Goal: Information Seeking & Learning: Understand process/instructions

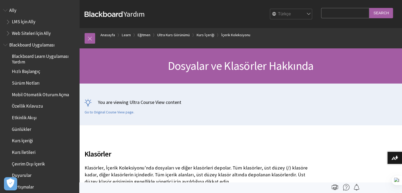
scroll to position [716, 0]
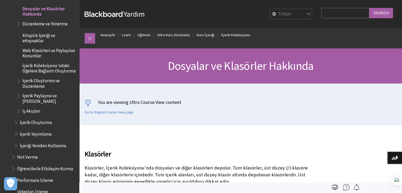
click at [45, 27] on span "Düzenleme ve Yönetme" at bounding box center [44, 23] width 45 height 7
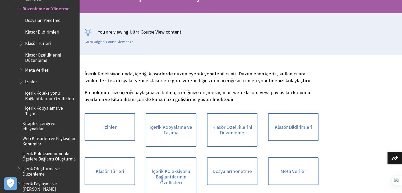
scroll to position [79, 0]
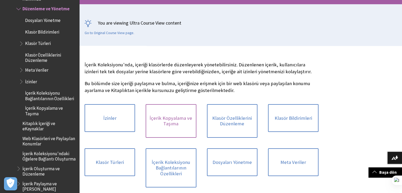
click at [173, 120] on link "İçerik Kopyalama ve Taşıma" at bounding box center [171, 121] width 50 height 34
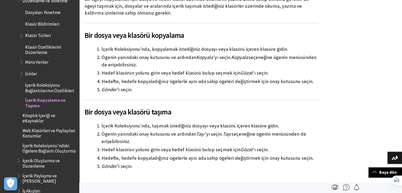
scroll to position [730, 0]
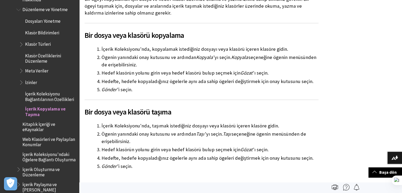
click at [40, 47] on span "Klasör Türleri" at bounding box center [38, 43] width 26 height 7
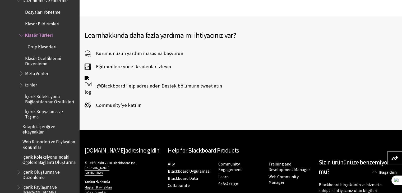
scroll to position [633, 0]
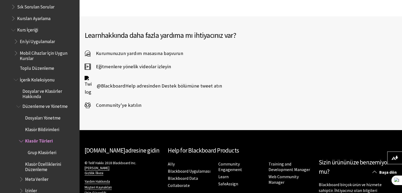
click at [46, 109] on span "Düzenleme ve Yönetme" at bounding box center [44, 105] width 45 height 7
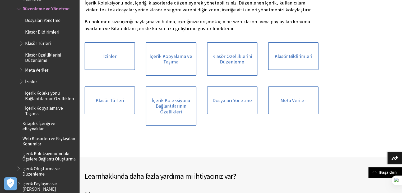
scroll to position [132, 0]
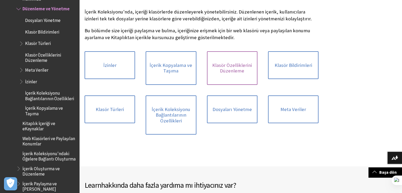
click at [228, 70] on link "Klasör Özelliklerini Düzenleme" at bounding box center [232, 68] width 50 height 34
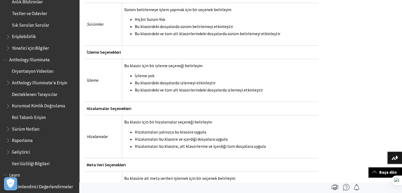
scroll to position [169, 0]
